Goal: Task Accomplishment & Management: Use online tool/utility

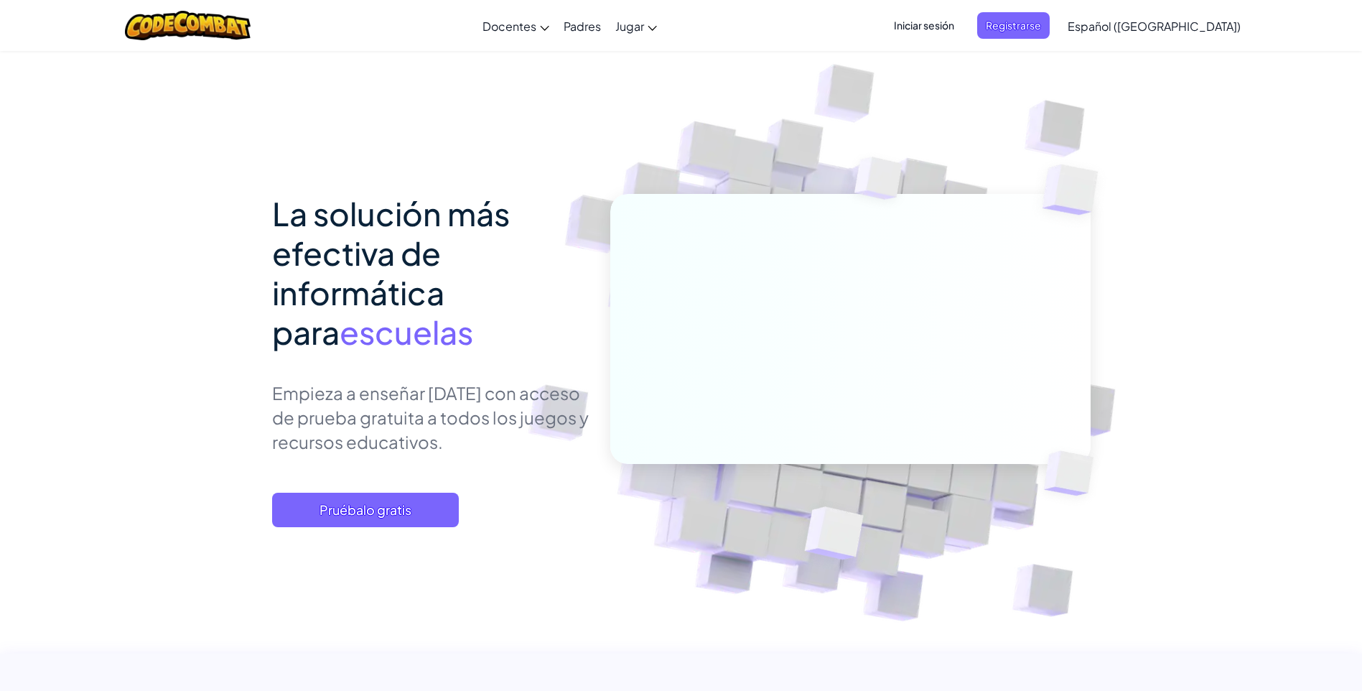
click at [321, 534] on div "La solución más efectiva de informática para escuelas Empieza a enseñar [DATE] …" at bounding box center [681, 395] width 819 height 402
click at [331, 524] on span "Pruébalo gratis" at bounding box center [365, 510] width 187 height 34
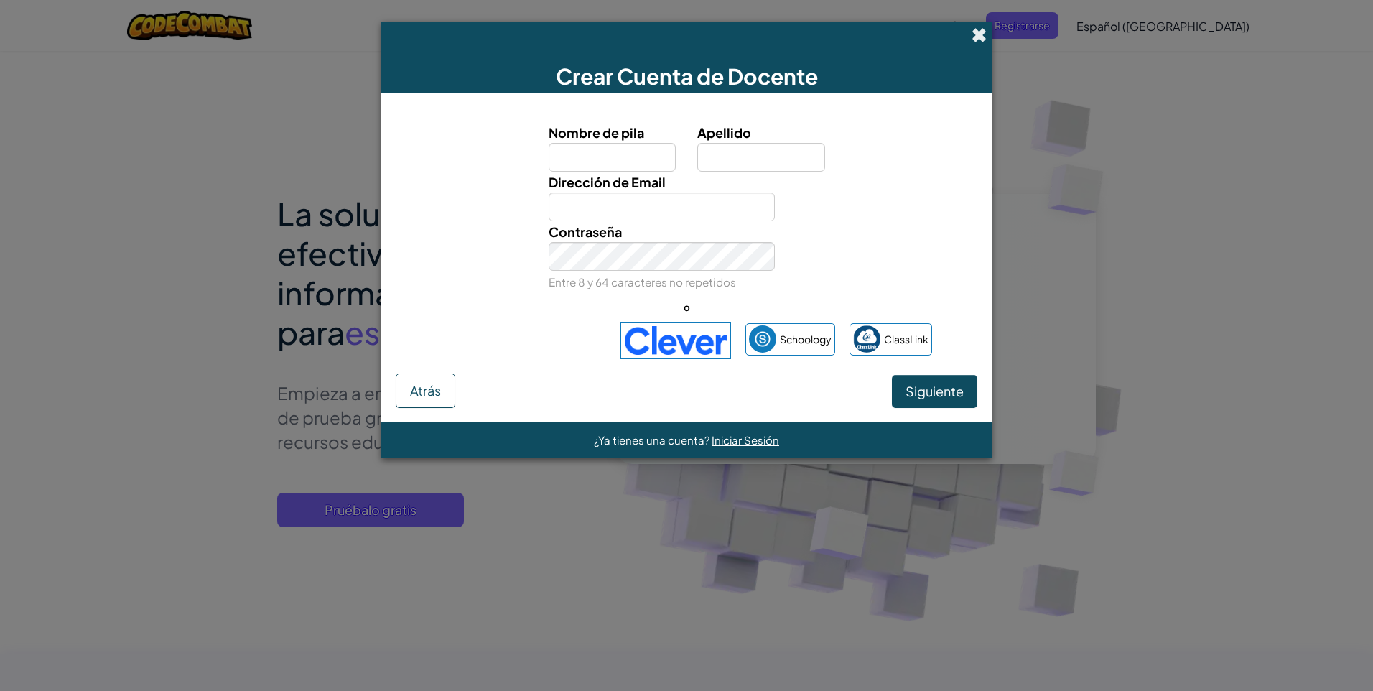
click at [974, 38] on span at bounding box center [979, 34] width 15 height 15
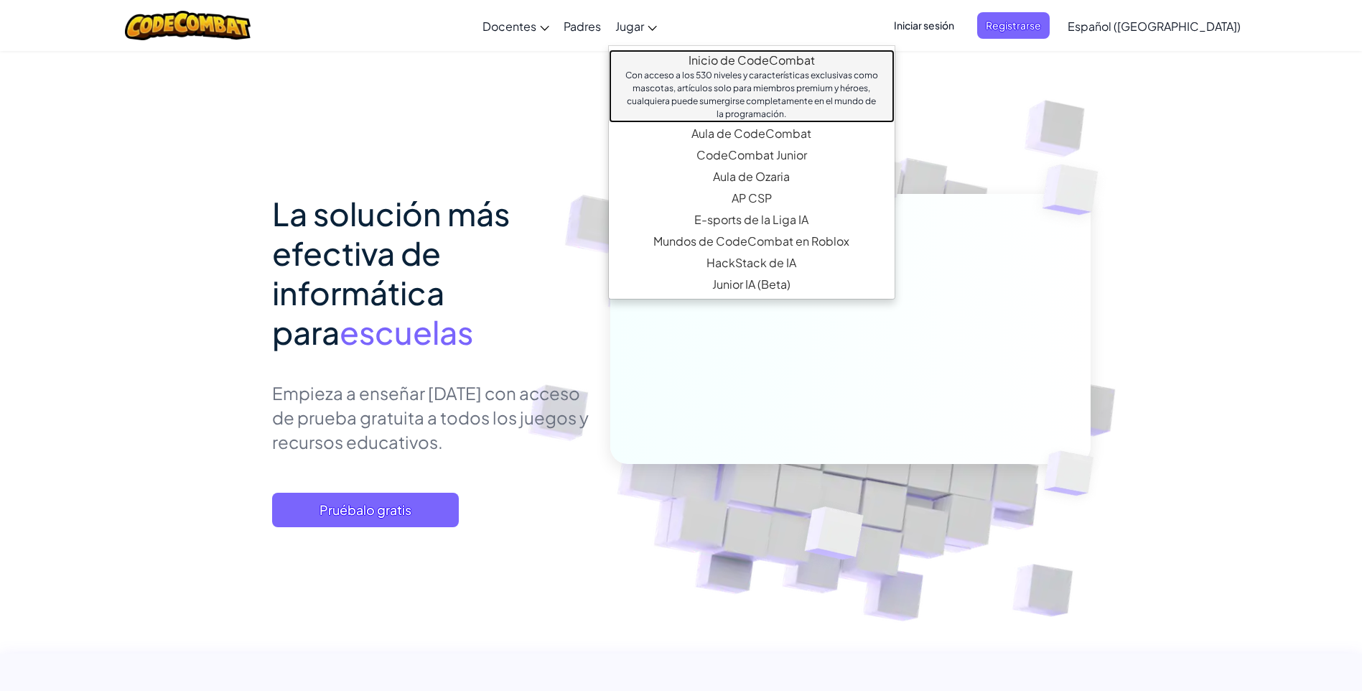
click at [746, 83] on div "Con acceso a los 530 niveles y características exclusivas como mascotas, artícu…" at bounding box center [751, 95] width 257 height 52
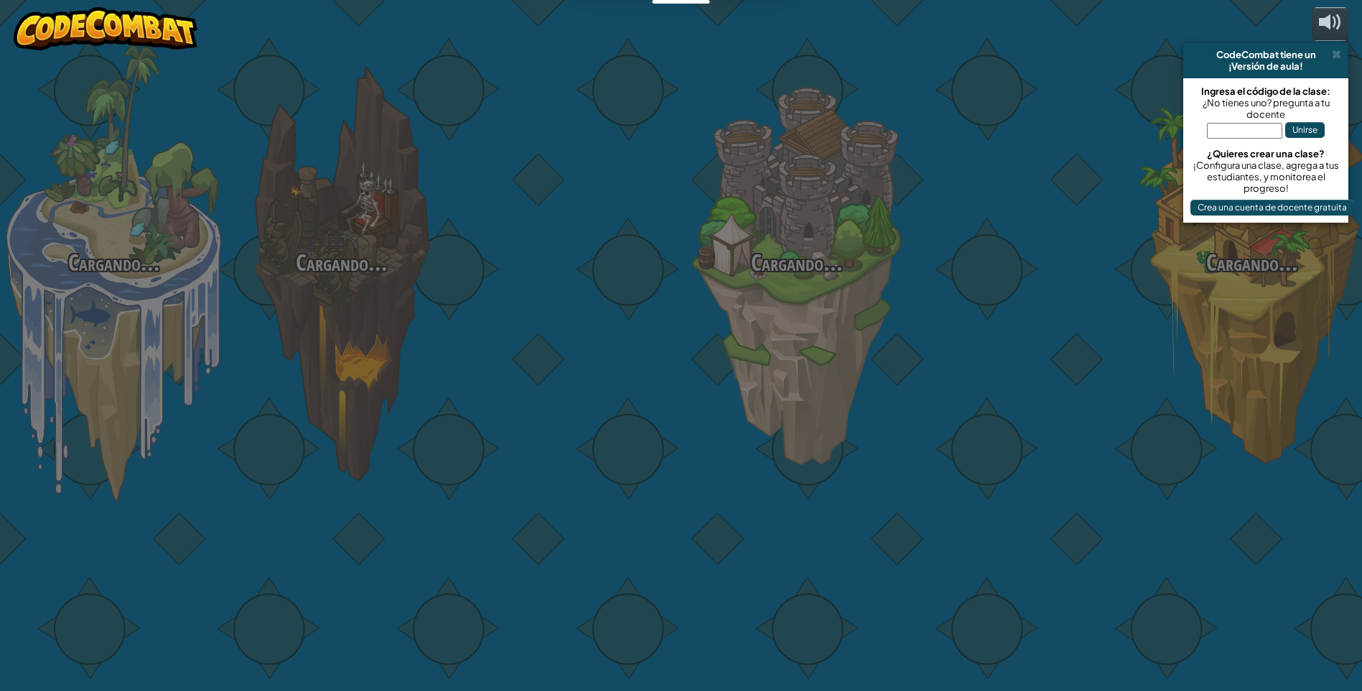
select select "es-419"
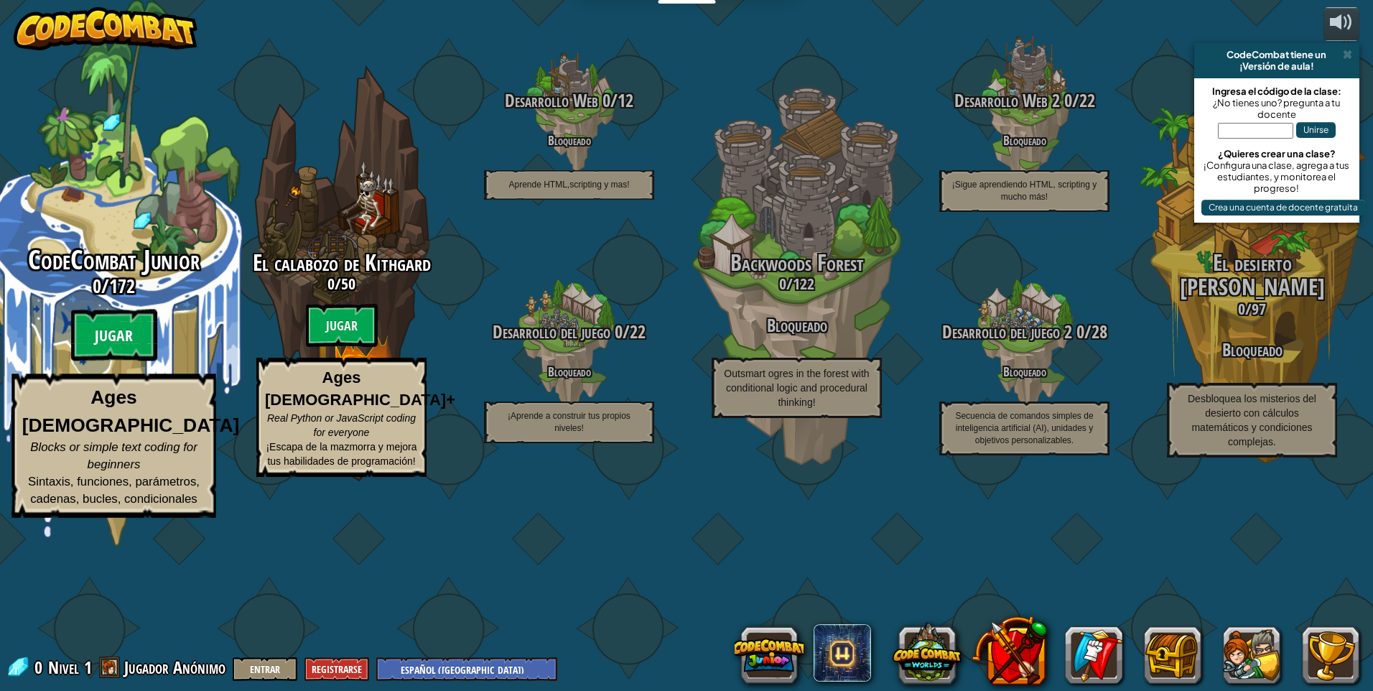
click at [125, 361] on btn "Jugar" at bounding box center [114, 335] width 86 height 52
select select "es-419"
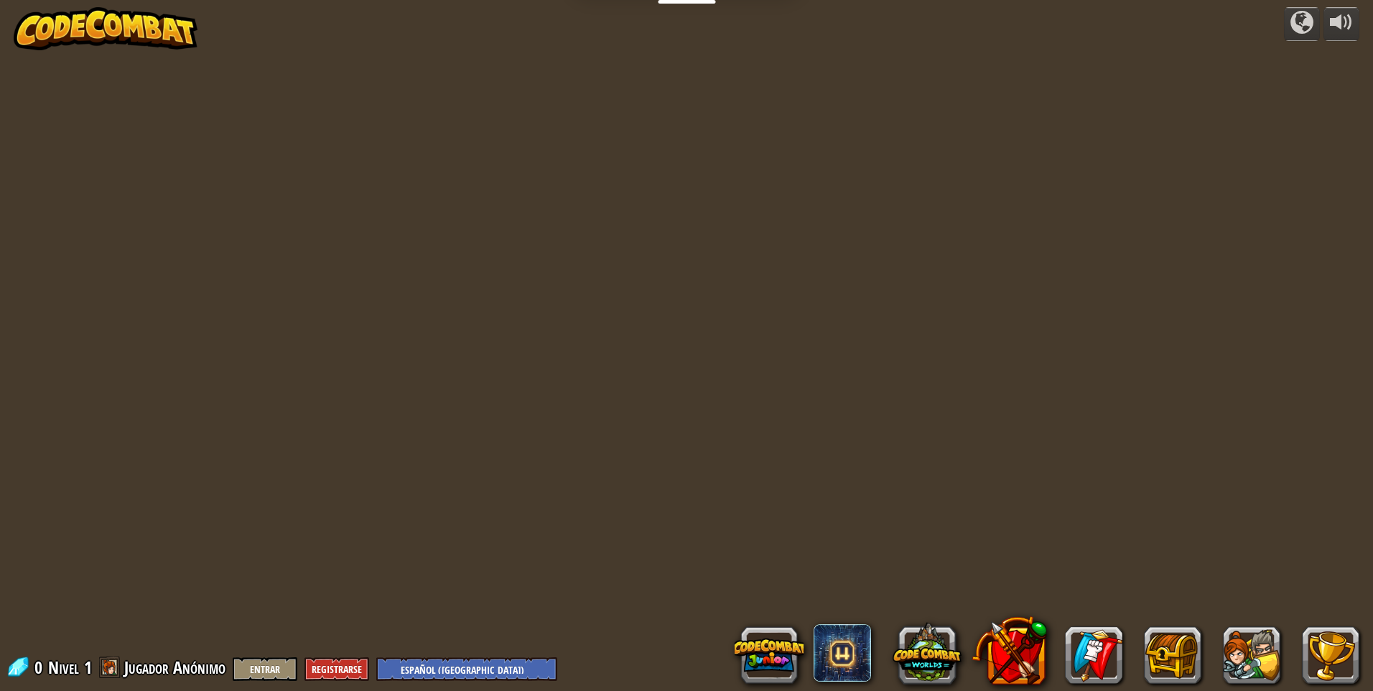
select select "es-419"
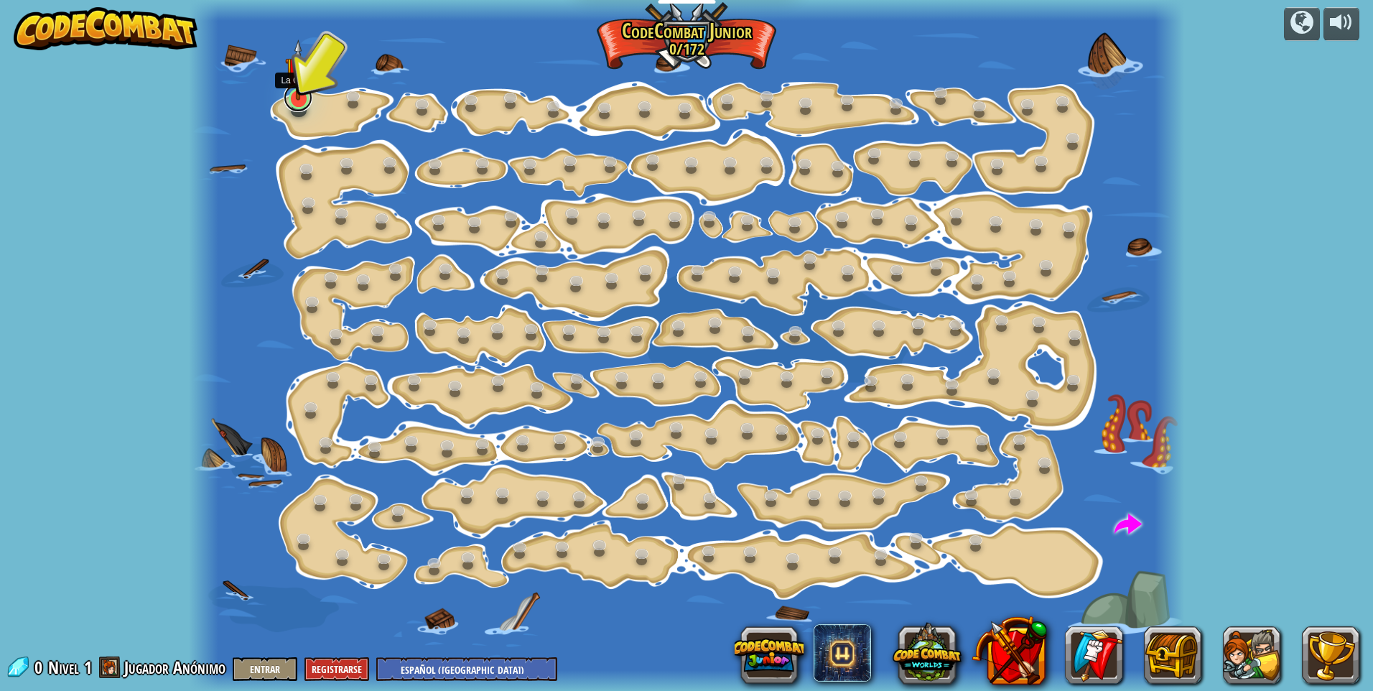
click at [291, 106] on link at bounding box center [298, 97] width 29 height 29
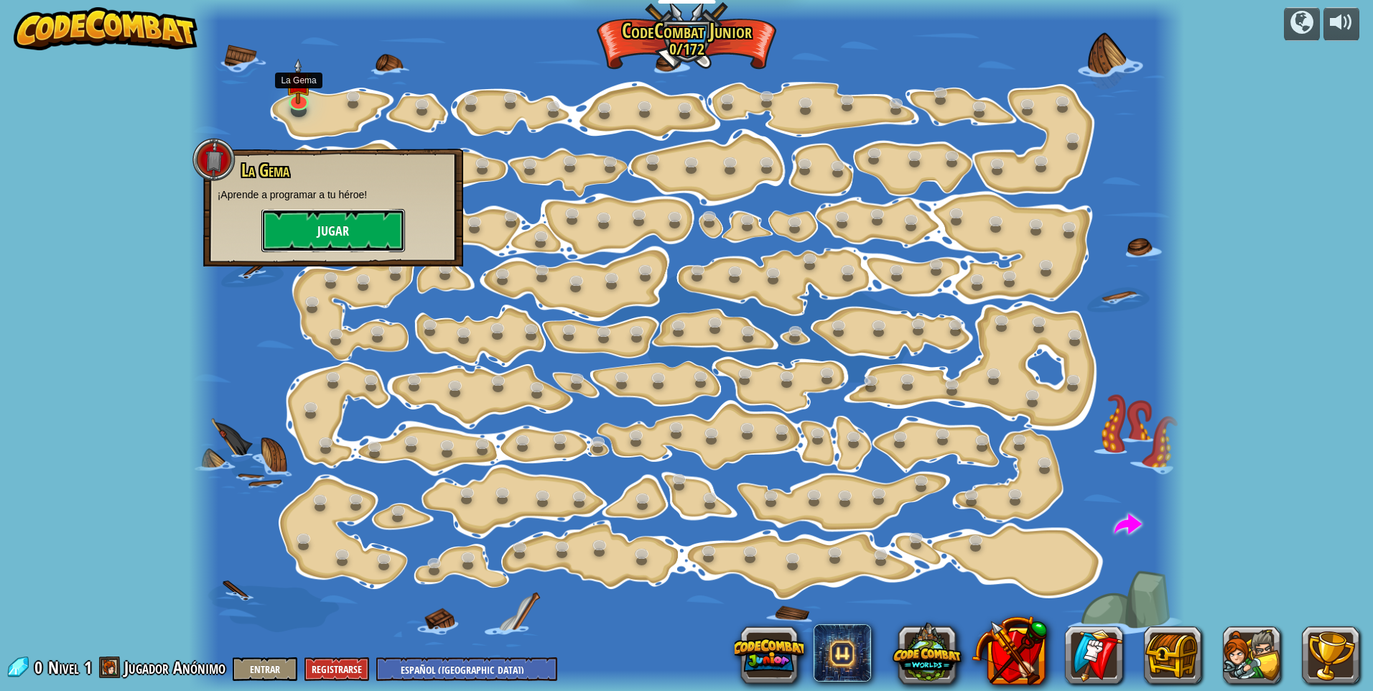
click at [345, 236] on button "Jugar" at bounding box center [333, 230] width 144 height 43
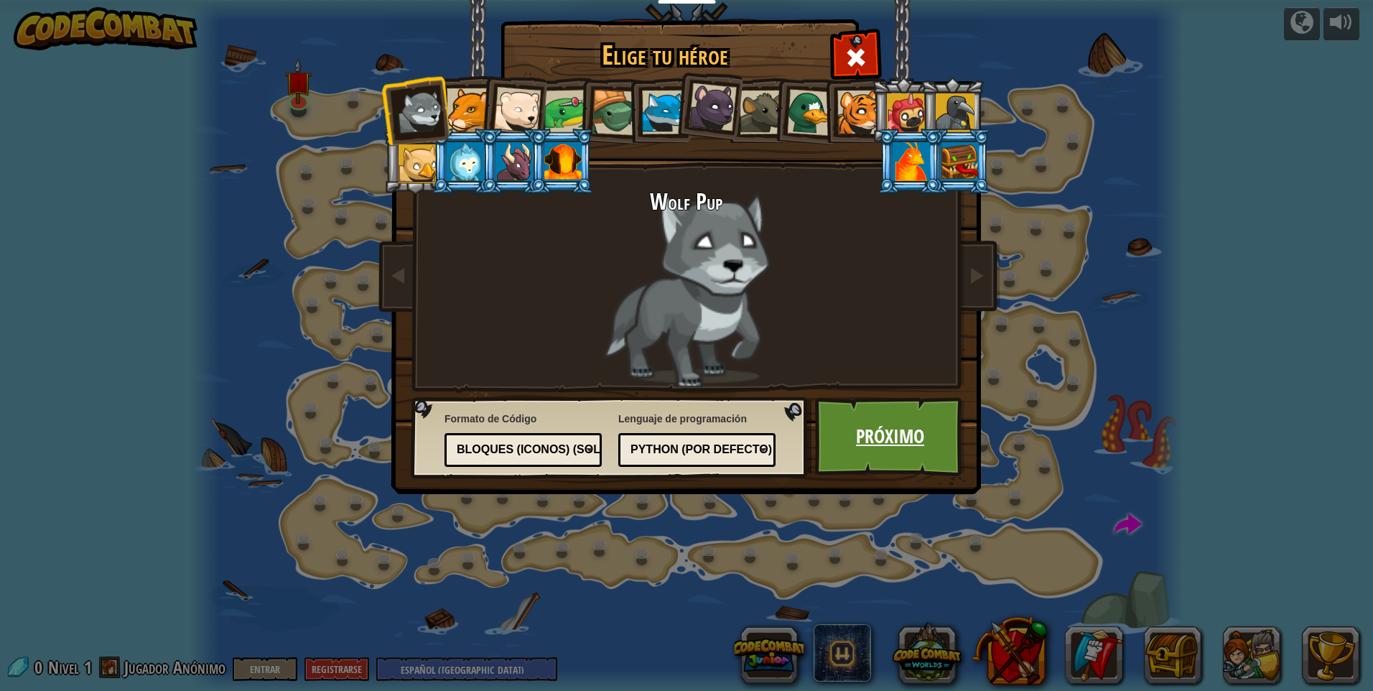
click at [872, 437] on link "Próximo" at bounding box center [890, 436] width 150 height 79
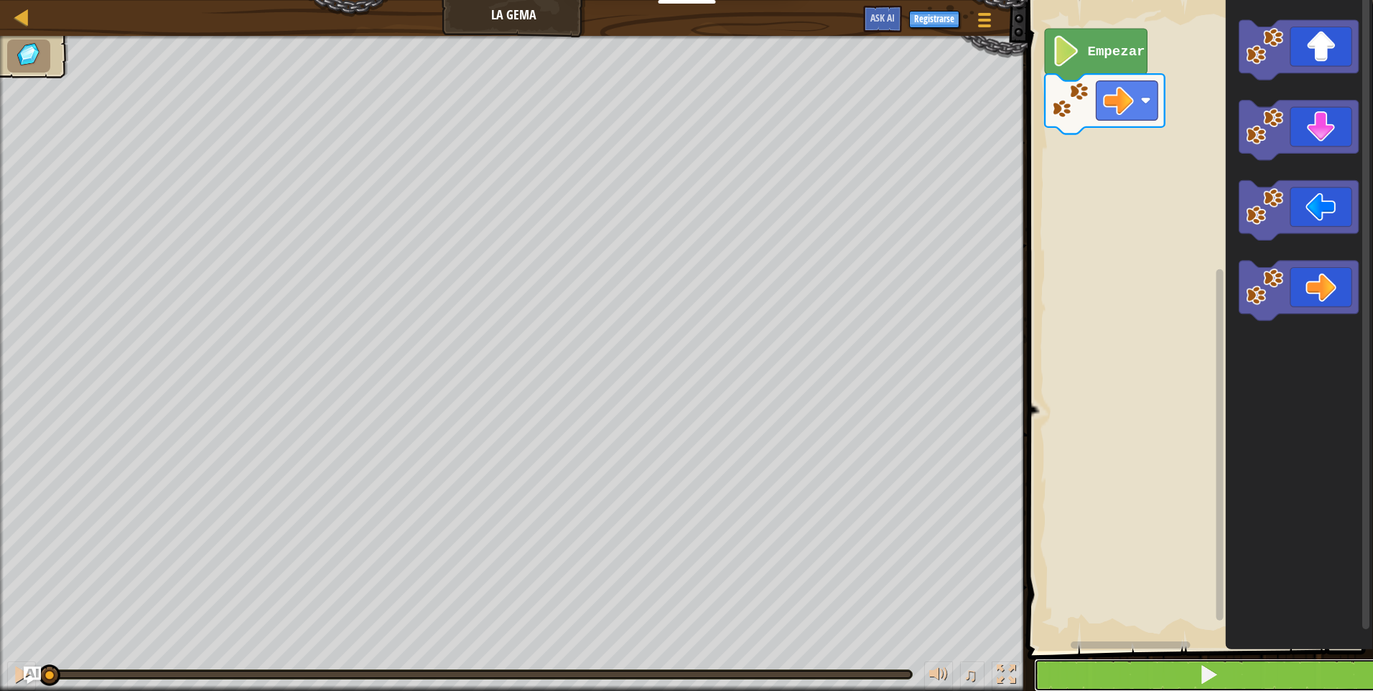
click at [1191, 662] on button at bounding box center [1209, 674] width 350 height 33
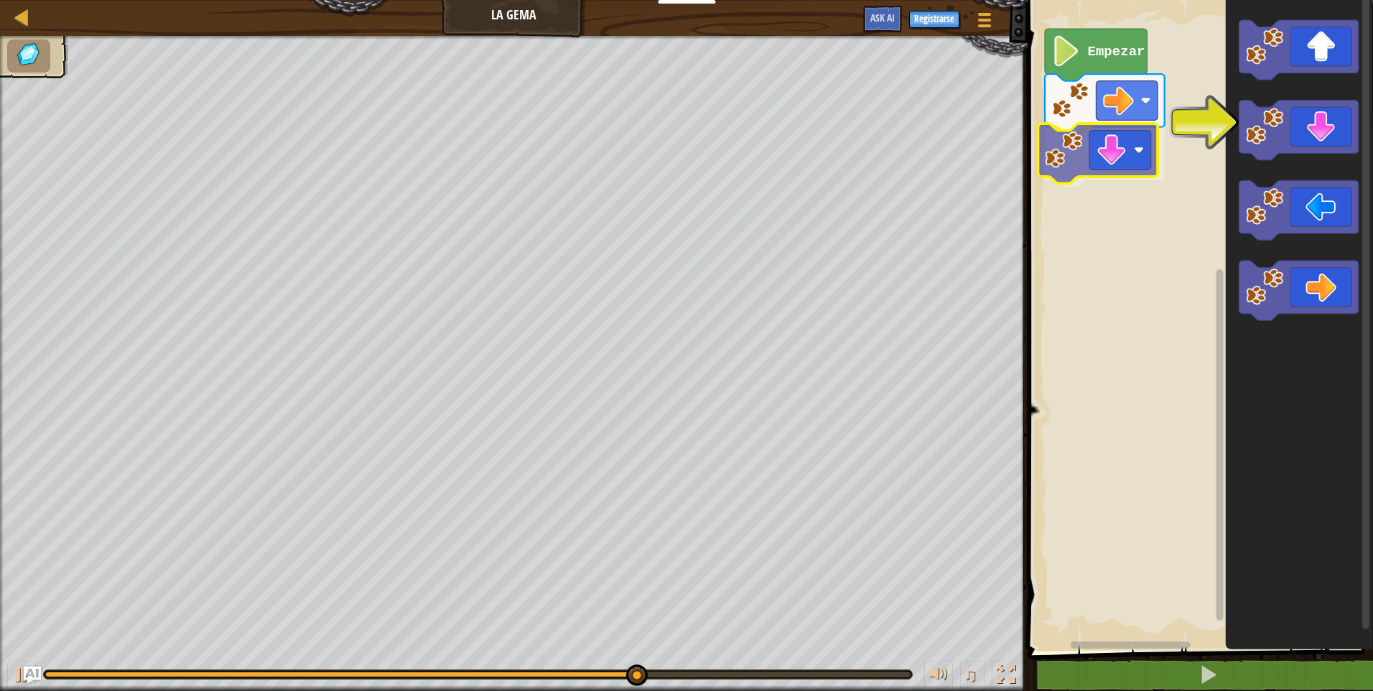
click at [1098, 152] on div "Empezar" at bounding box center [1198, 322] width 350 height 658
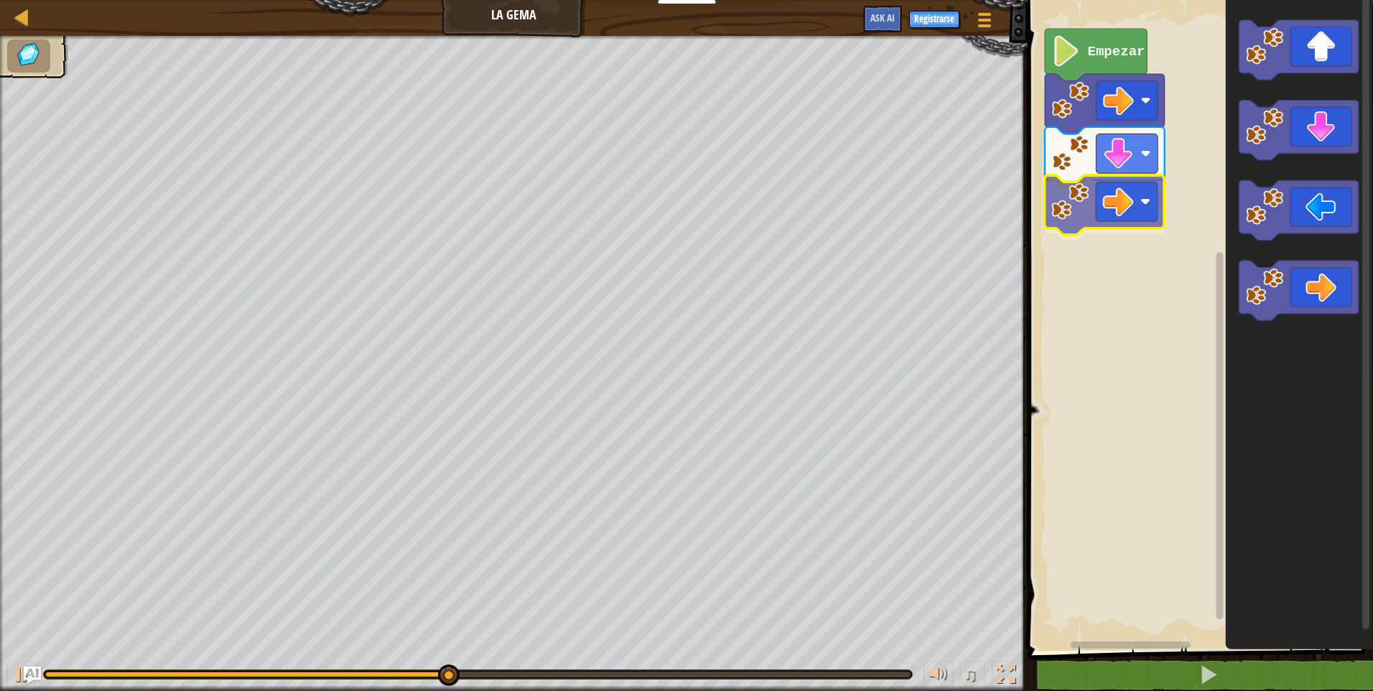
click at [1101, 217] on div "Empezar" at bounding box center [1198, 322] width 350 height 658
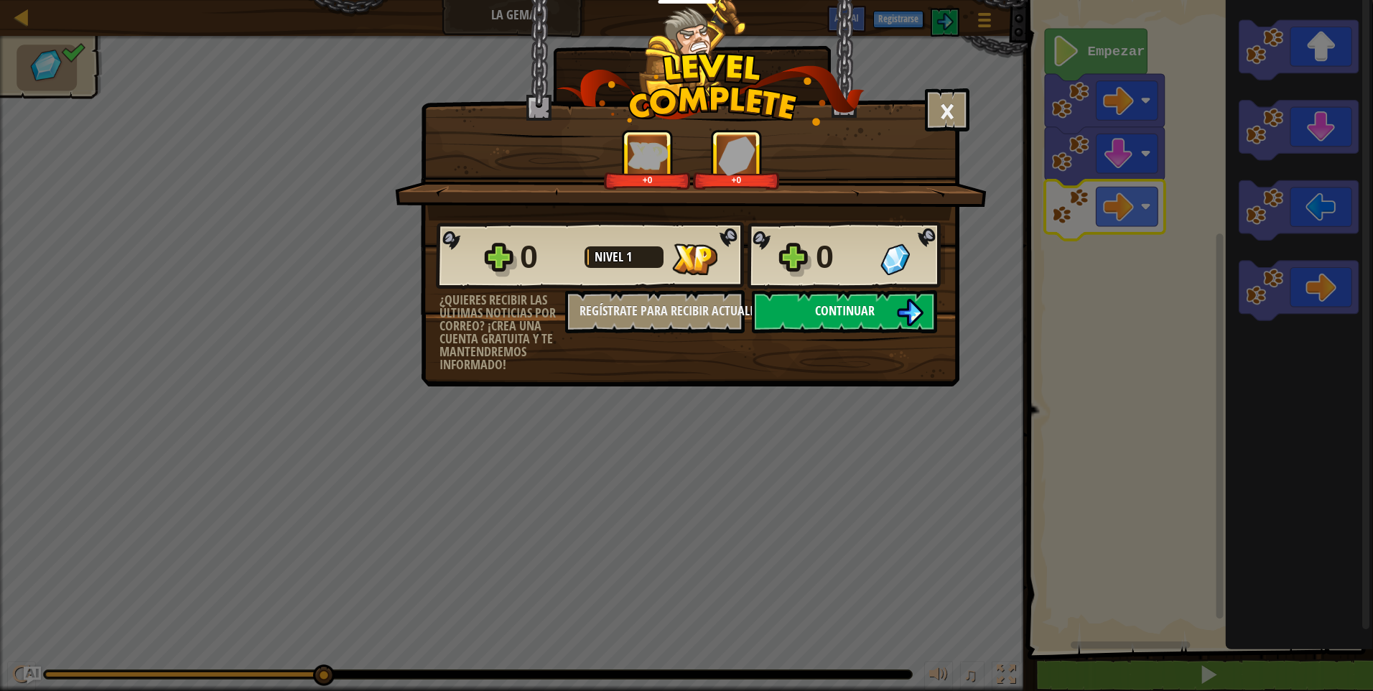
click at [852, 307] on span "Continuar" at bounding box center [845, 311] width 60 height 18
